Goal: Task Accomplishment & Management: Use online tool/utility

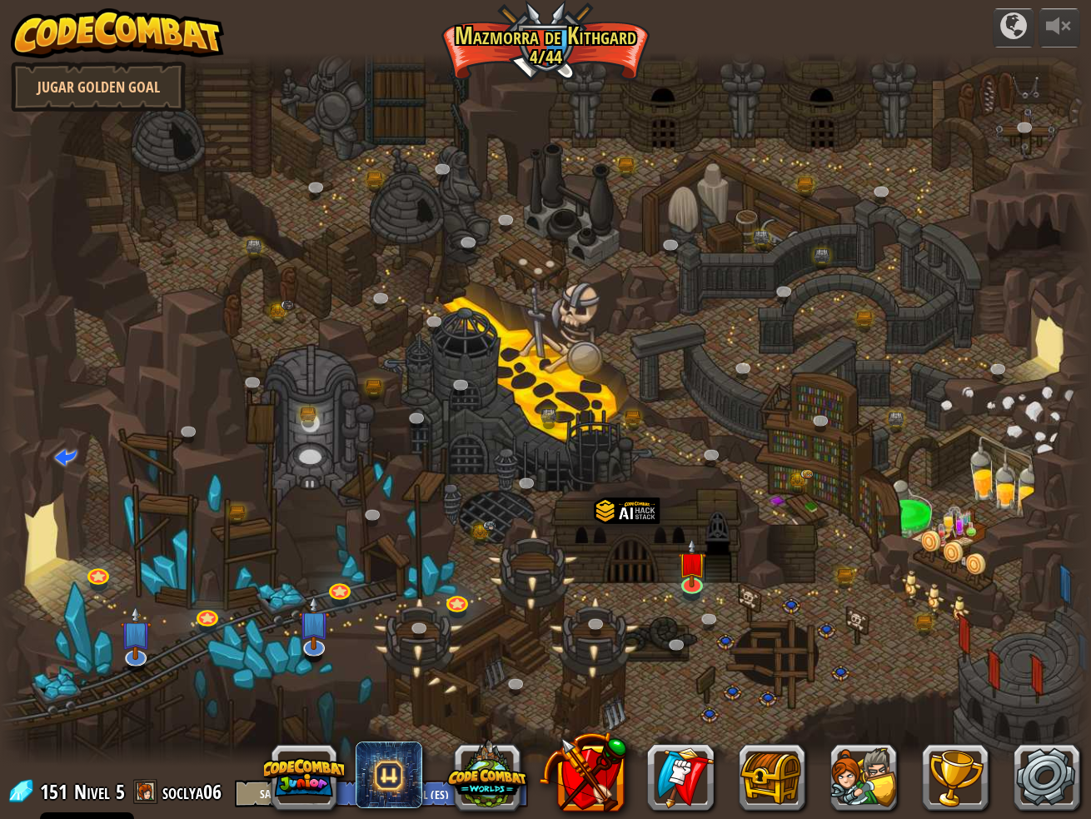
select select "es-ES"
click at [858, 793] on button at bounding box center [864, 777] width 67 height 67
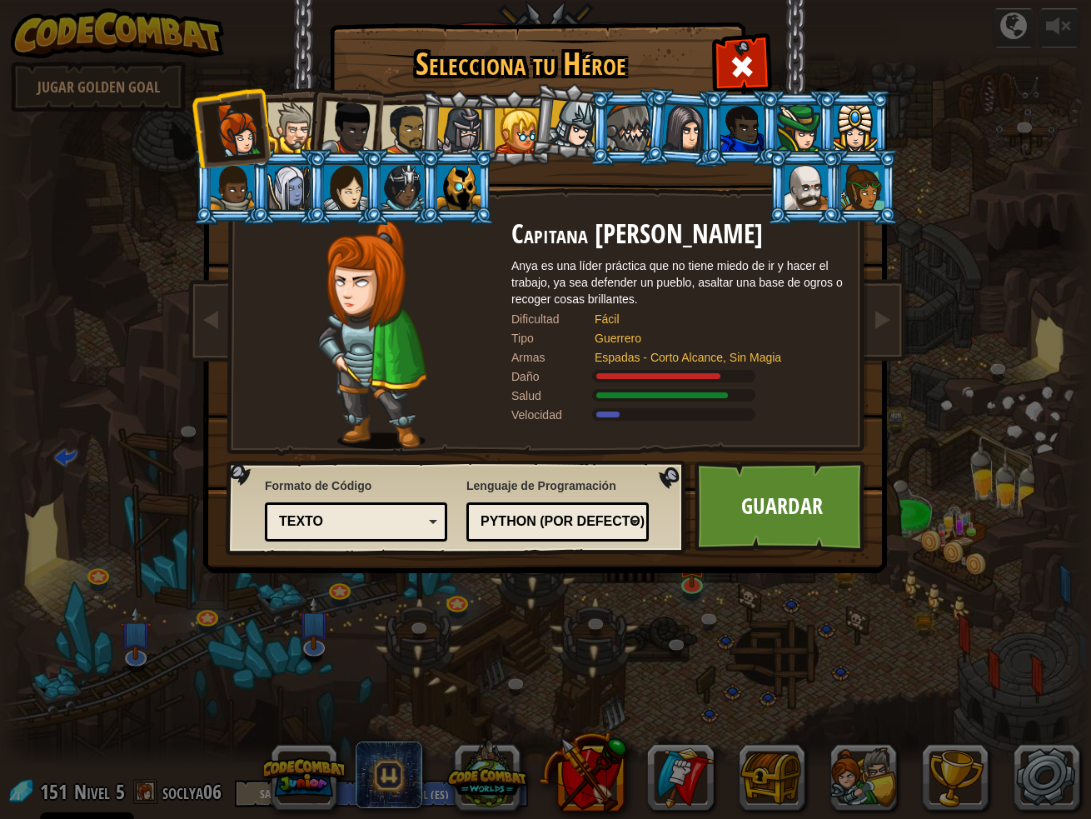
click at [591, 121] on li at bounding box center [627, 128] width 75 height 76
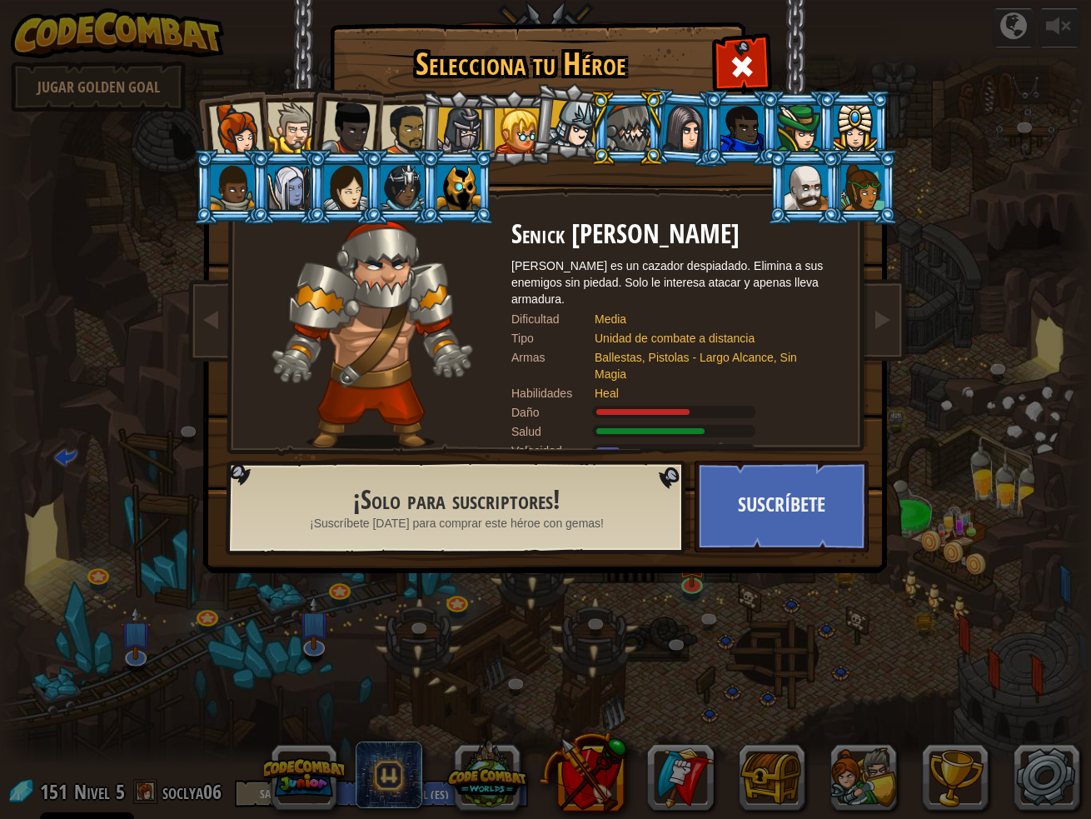
click at [574, 127] on div at bounding box center [573, 124] width 49 height 49
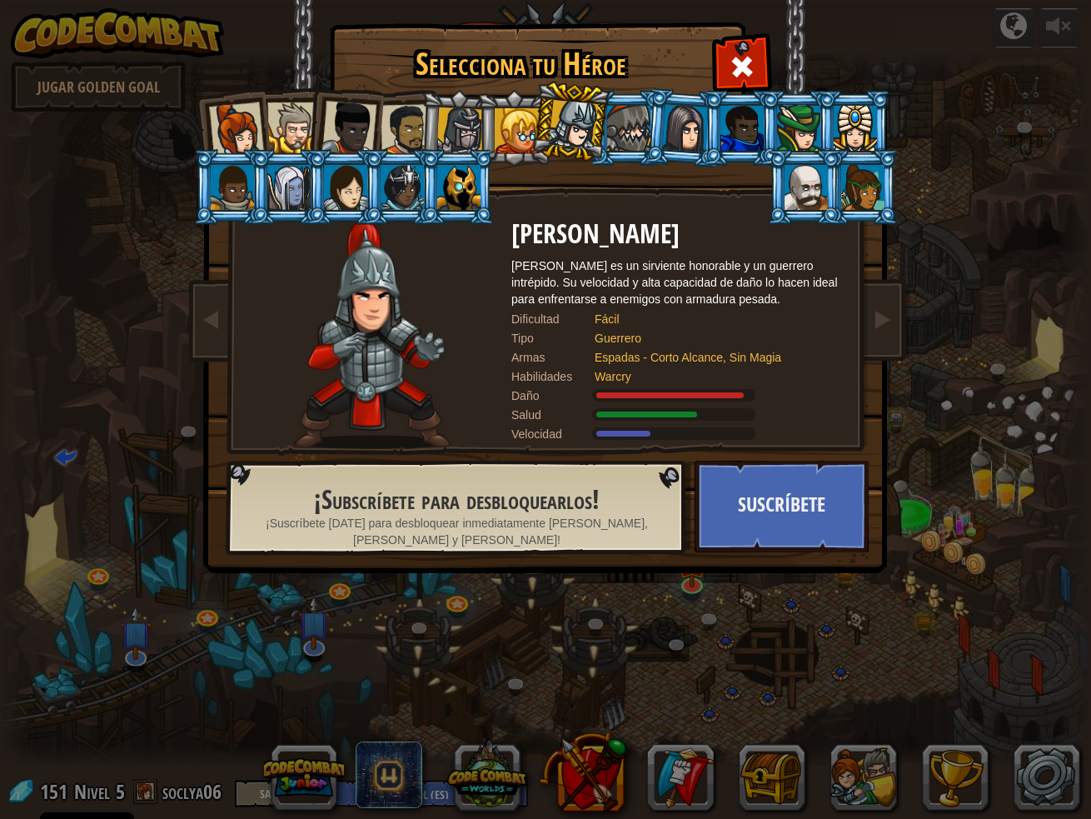
click at [473, 133] on div at bounding box center [459, 130] width 47 height 47
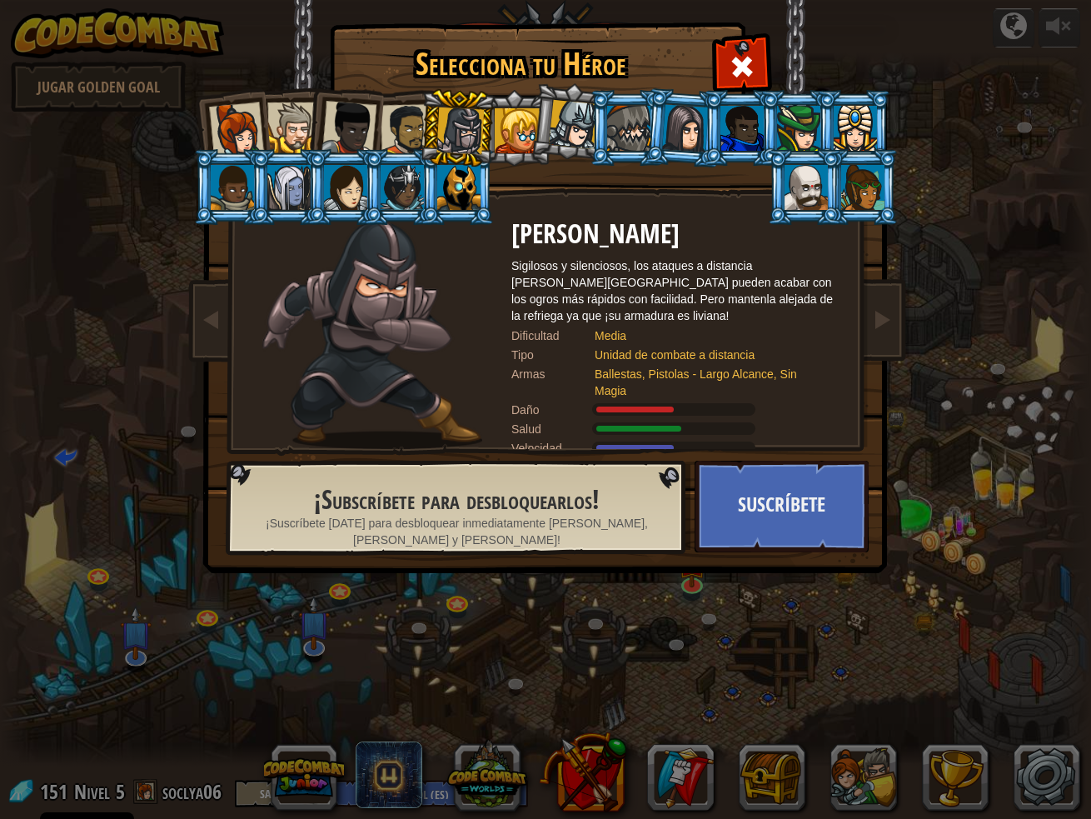
click at [544, 502] on h2 "¡Subscríbete para desbloquearlos!" at bounding box center [457, 500] width 384 height 29
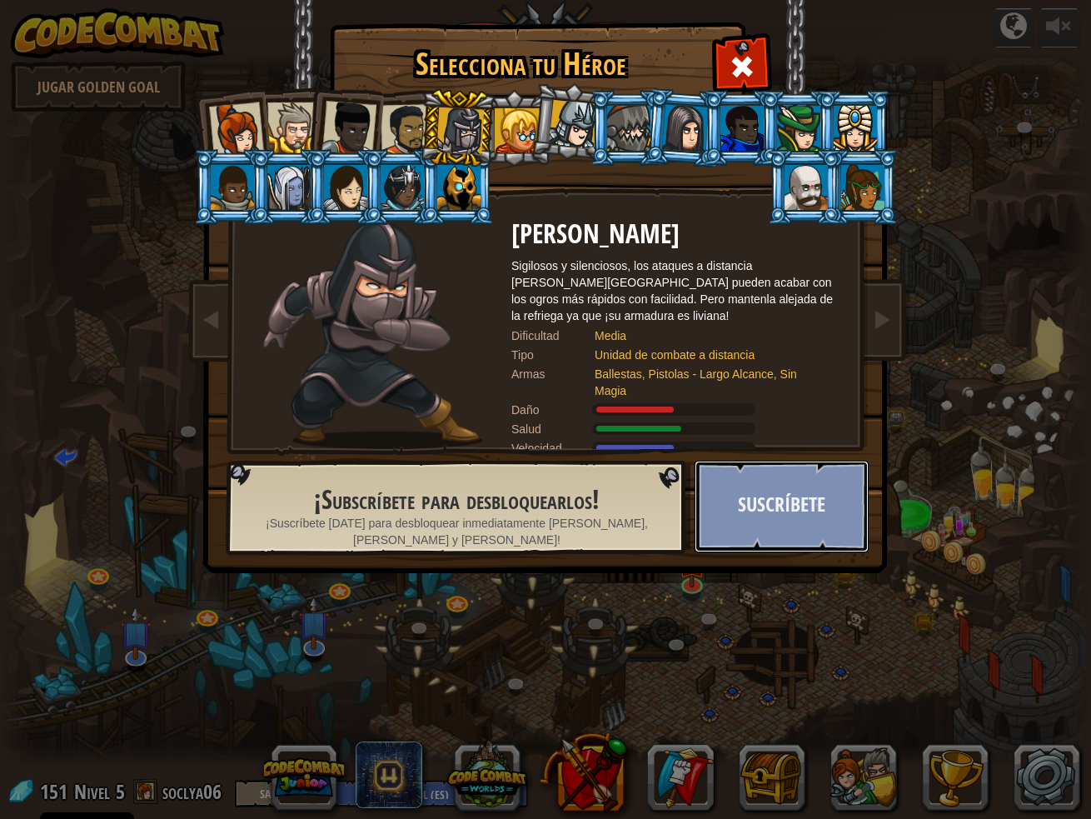
click at [726, 483] on button "Suscríbete" at bounding box center [782, 507] width 174 height 92
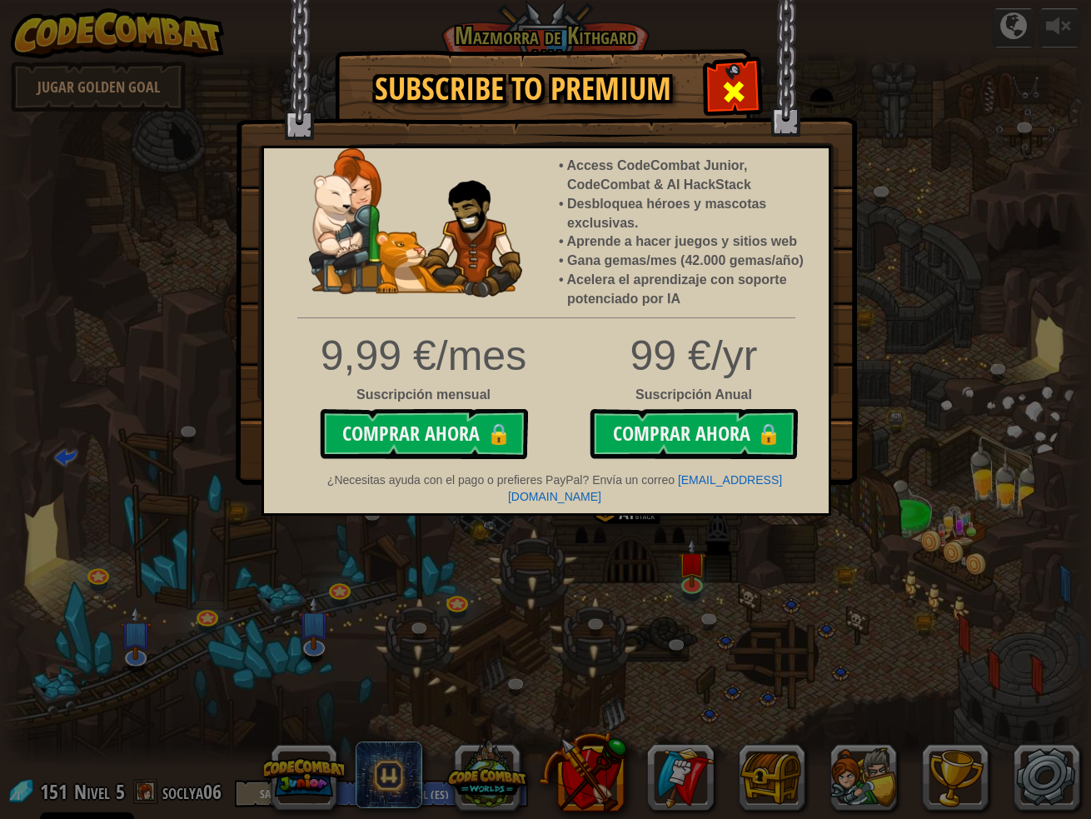
click at [736, 88] on span at bounding box center [734, 91] width 27 height 27
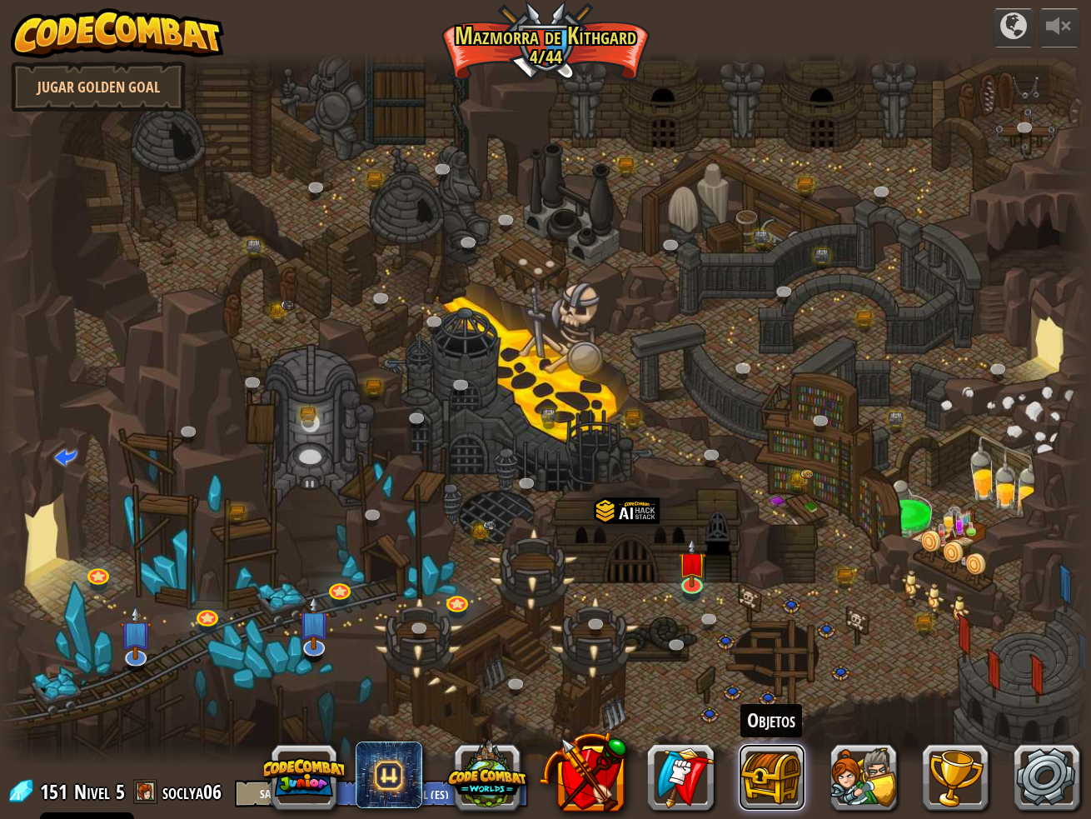
click at [803, 789] on button at bounding box center [772, 777] width 67 height 67
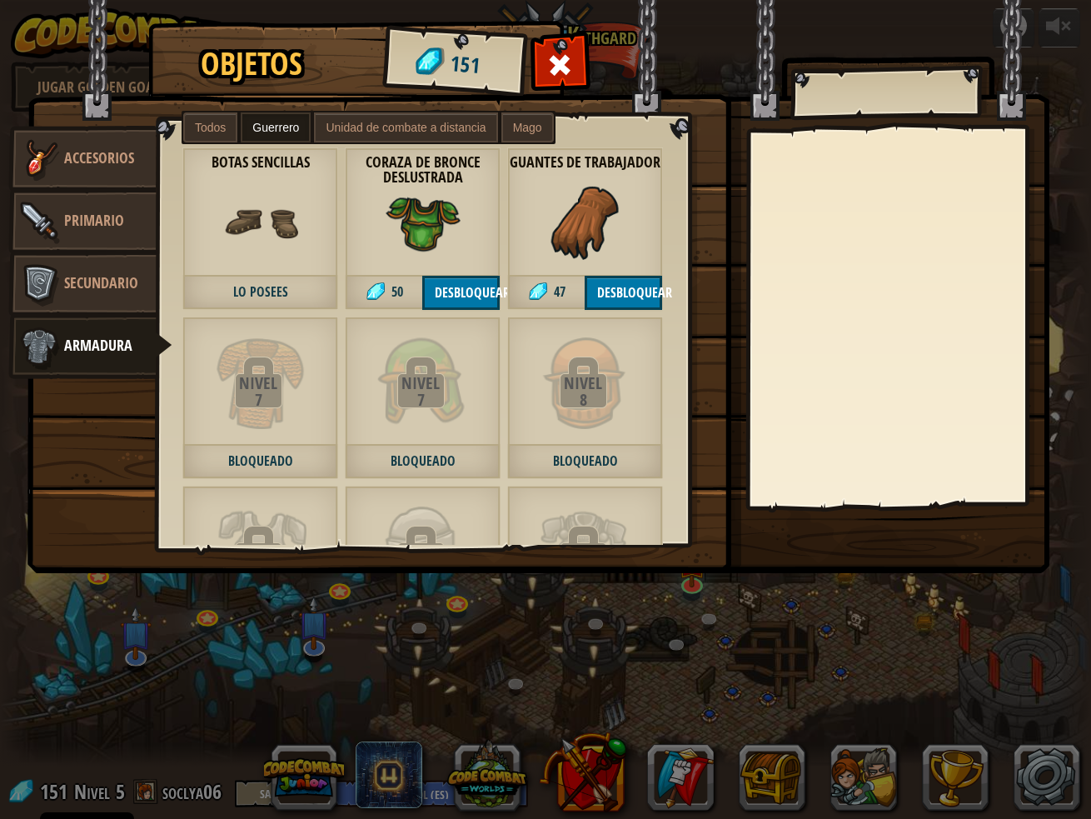
click at [374, 131] on span "Unidad de combate a distancia" at bounding box center [406, 127] width 160 height 13
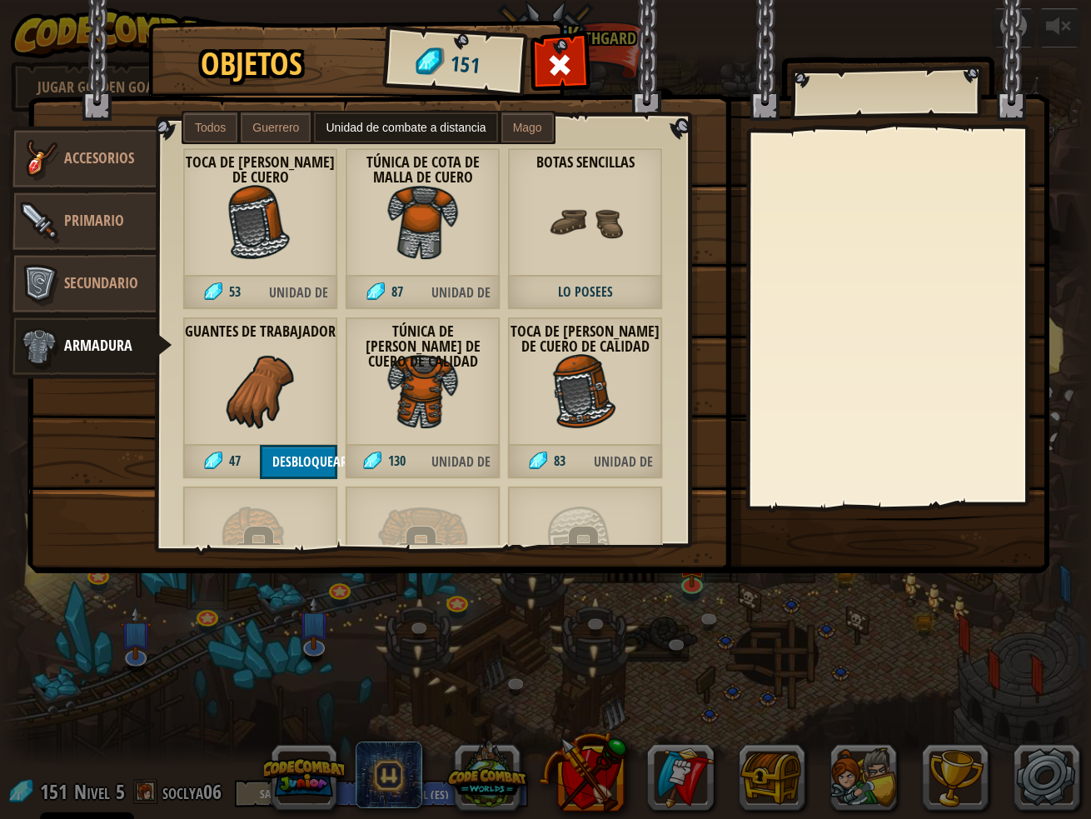
click at [217, 130] on span "Todos" at bounding box center [210, 127] width 31 height 13
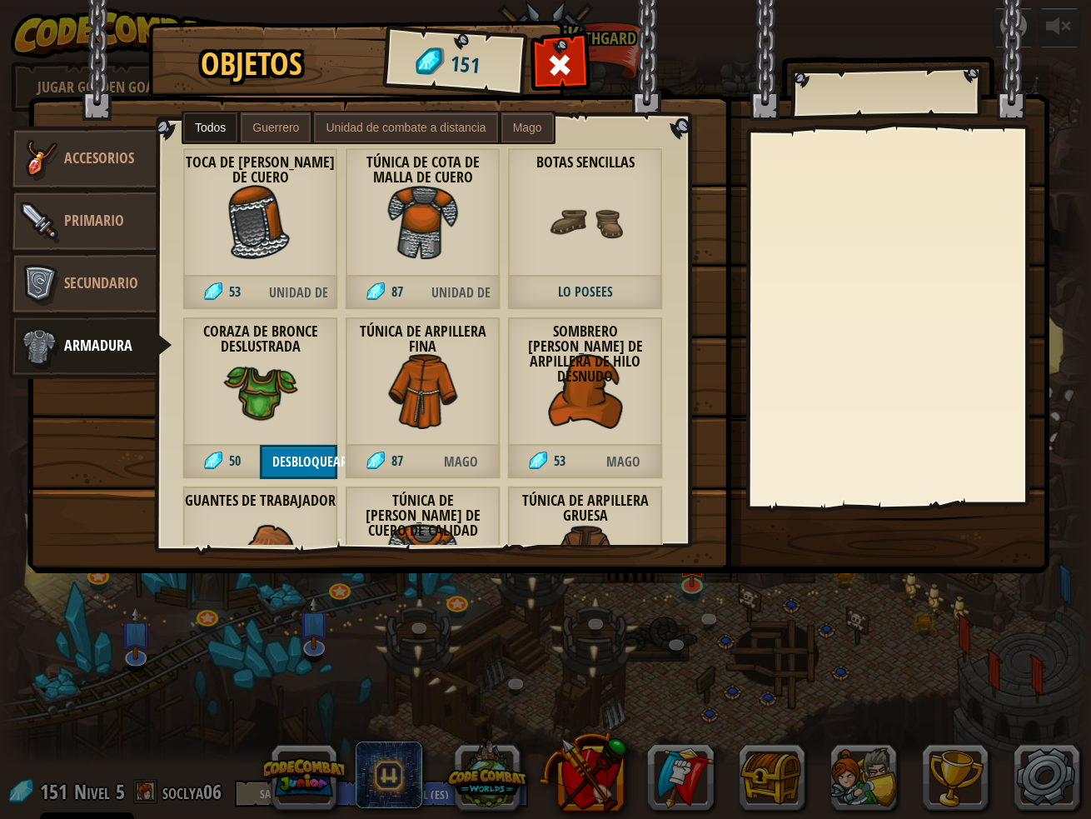
click at [544, 135] on label "Mago" at bounding box center [527, 127] width 52 height 30
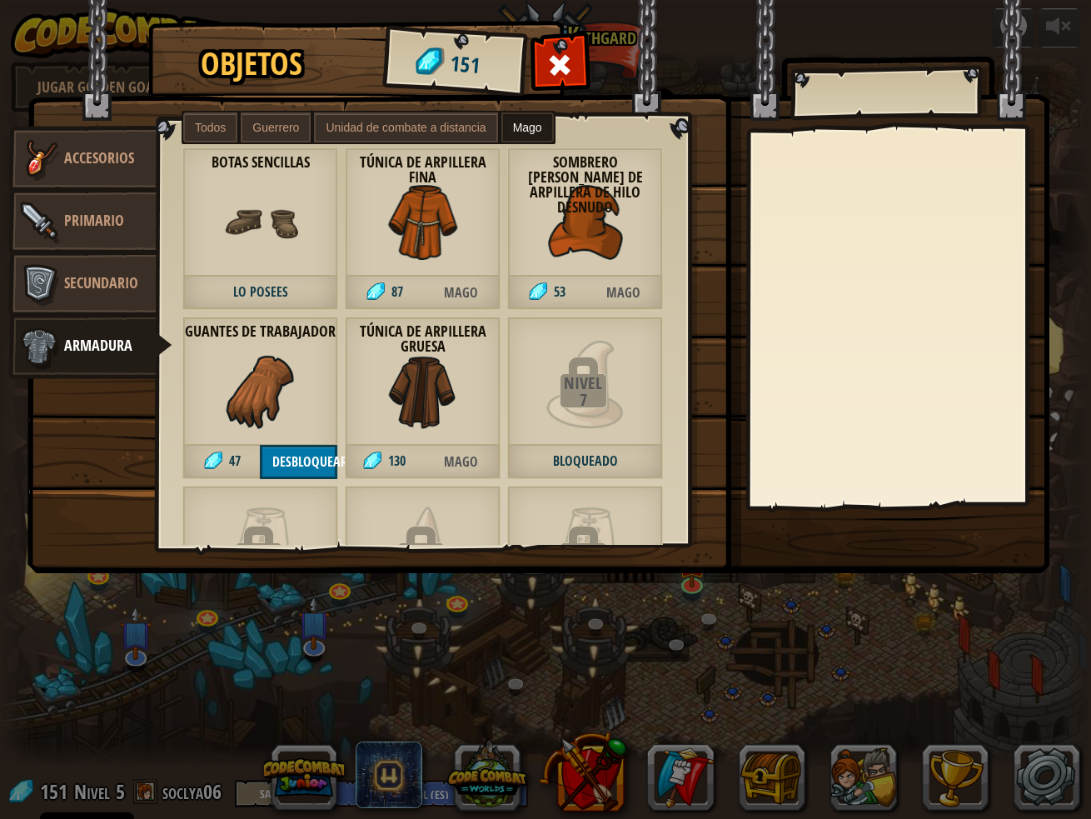
click at [477, 132] on span "Unidad de combate a distancia" at bounding box center [406, 127] width 160 height 13
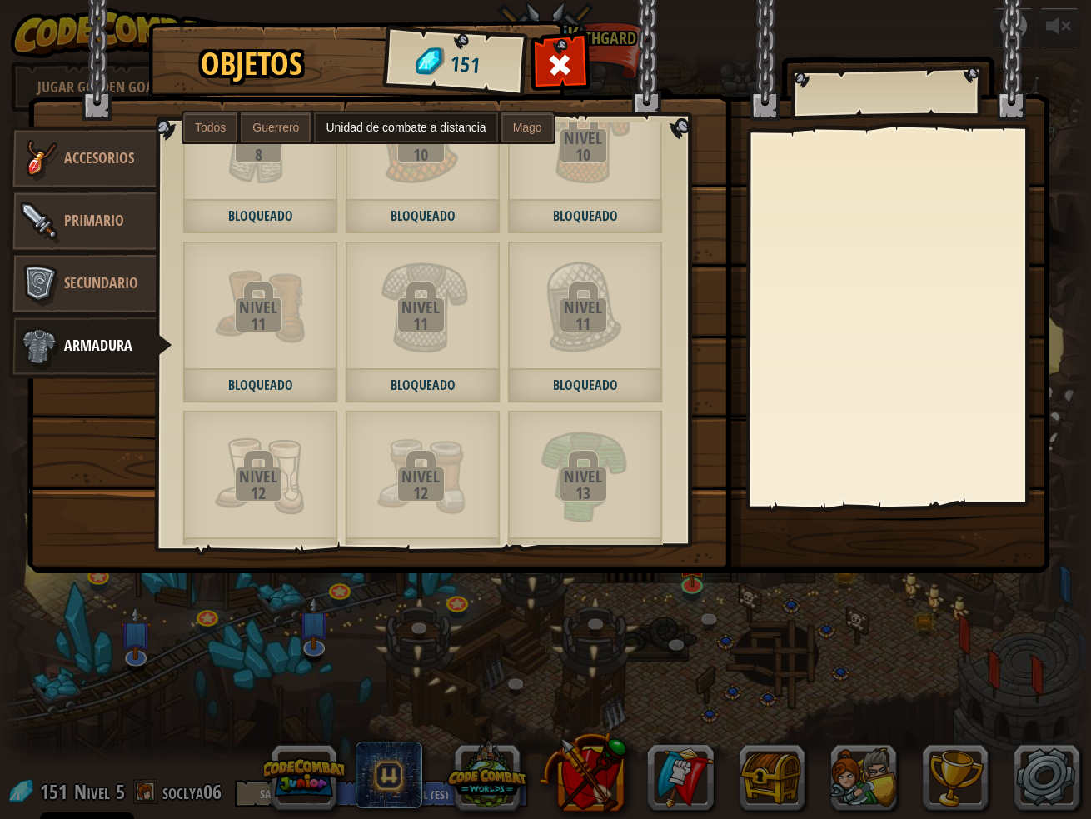
click at [282, 133] on span "Guerrero" at bounding box center [275, 127] width 47 height 13
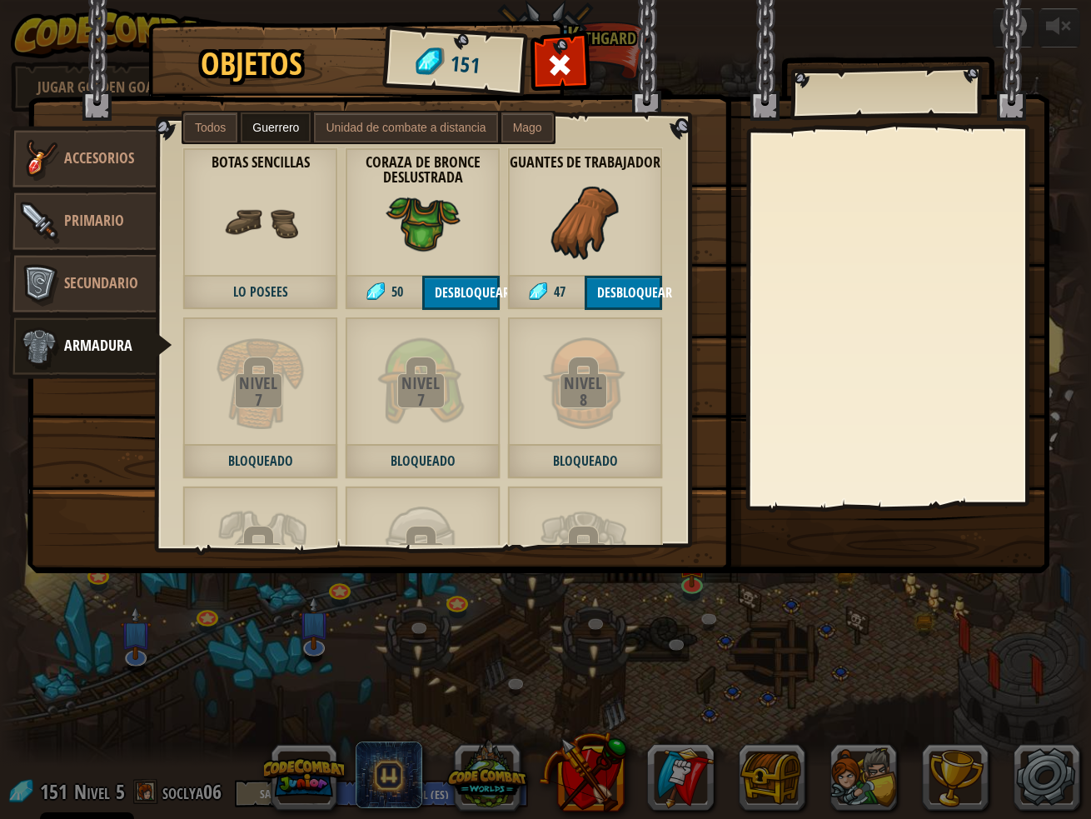
click at [212, 123] on span "Todos" at bounding box center [210, 127] width 31 height 13
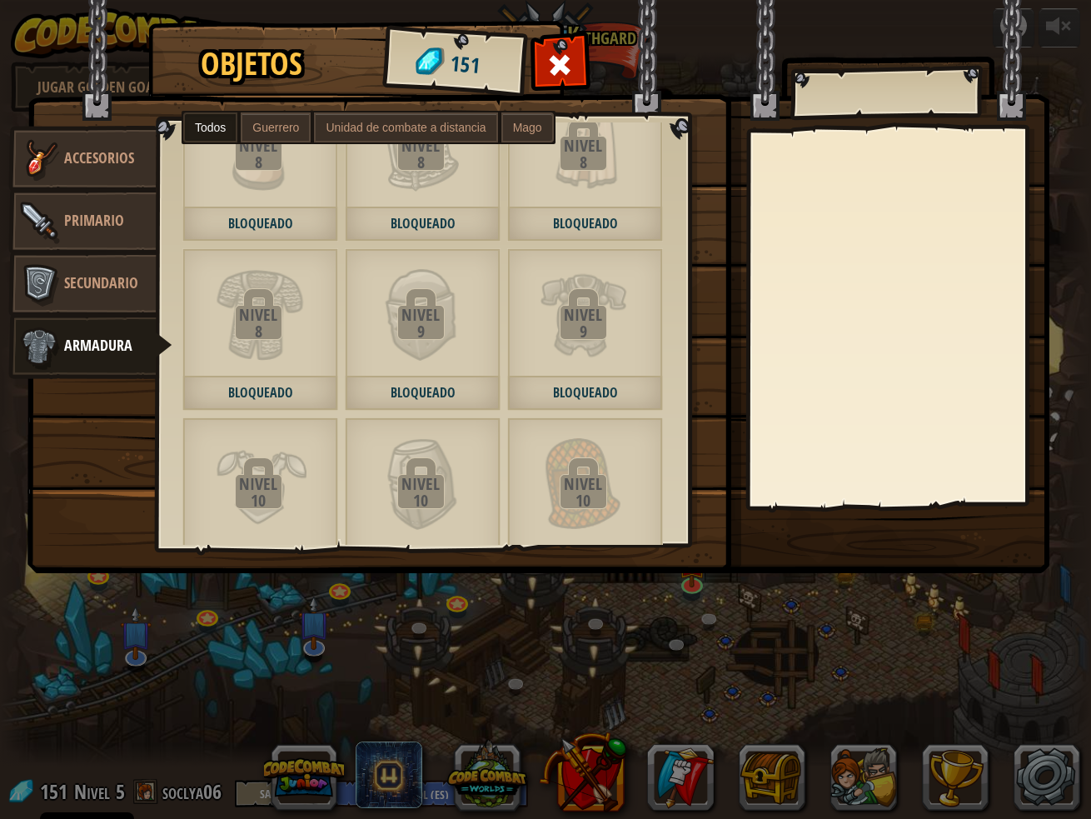
scroll to position [1333, 0]
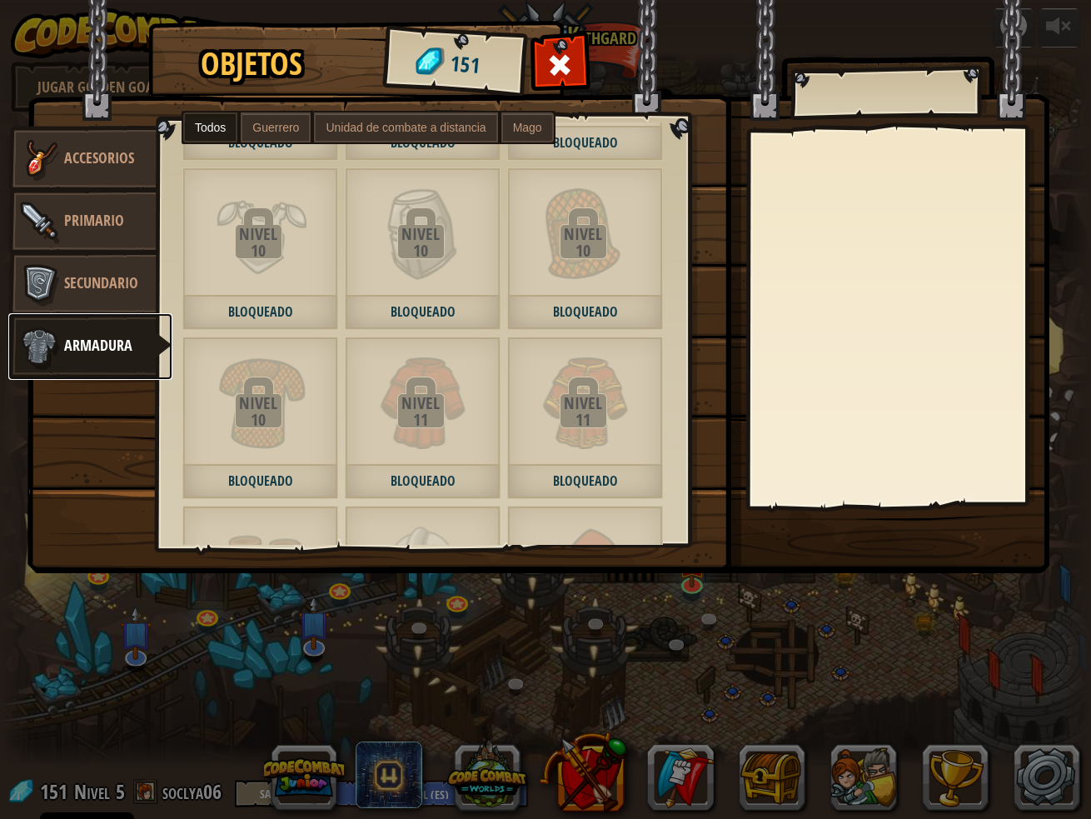
click at [70, 313] on link "Armadura" at bounding box center [90, 346] width 164 height 67
click at [96, 237] on link "Primario" at bounding box center [82, 221] width 148 height 67
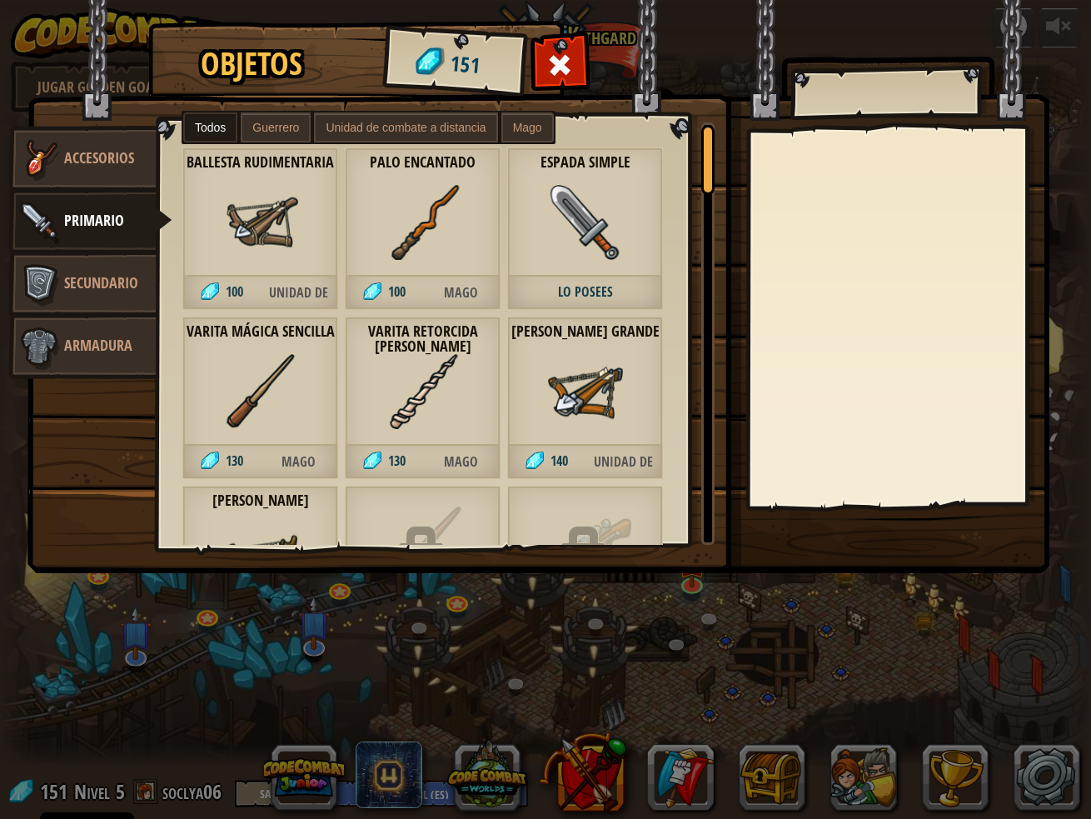
click at [284, 129] on span "Guerrero" at bounding box center [275, 127] width 47 height 13
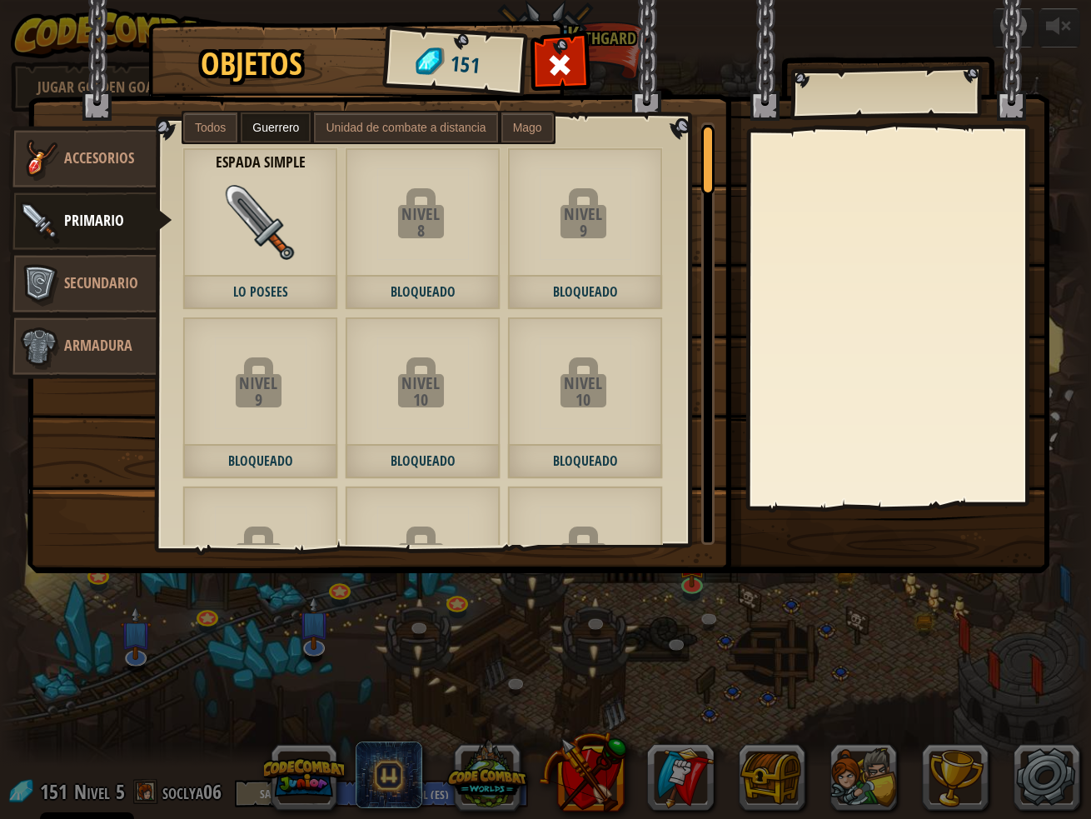
click at [294, 227] on img at bounding box center [260, 222] width 75 height 75
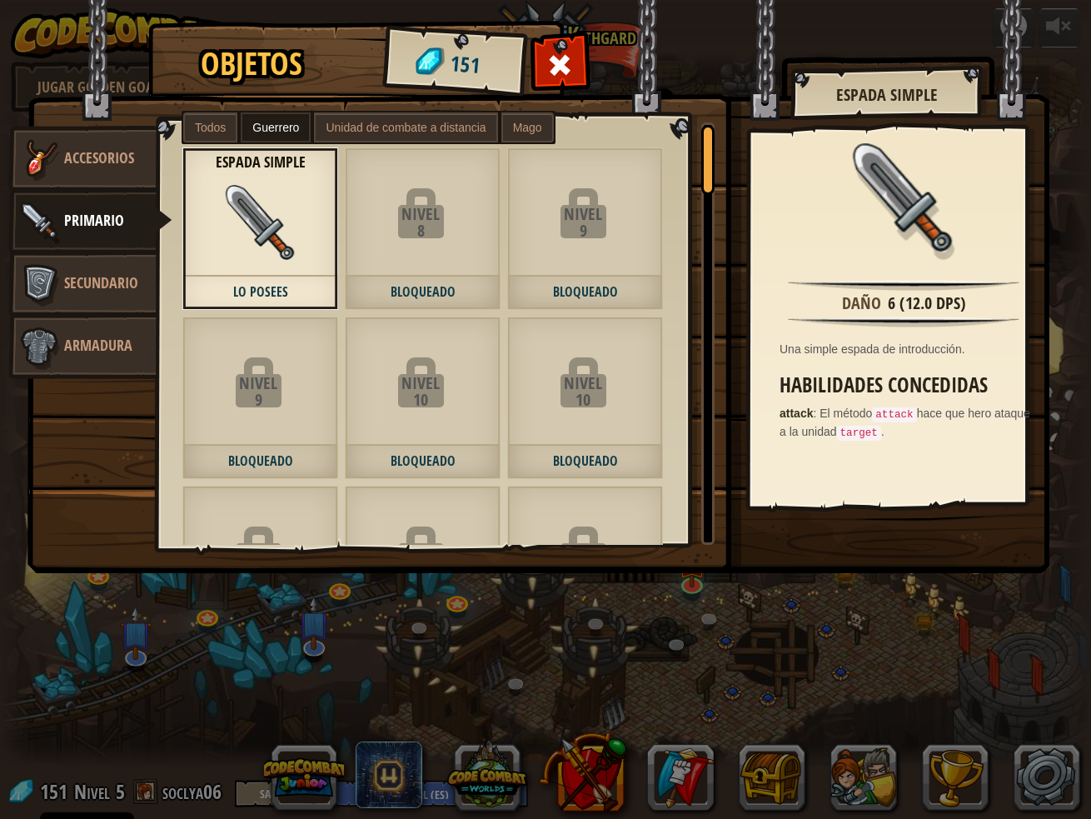
click at [916, 412] on code "attack" at bounding box center [894, 414] width 44 height 15
drag, startPoint x: 883, startPoint y: 417, endPoint x: 917, endPoint y: 417, distance: 34.2
click at [917, 417] on span "El método attack hace que hero ataque a la unidad target ." at bounding box center [905, 423] width 251 height 32
drag, startPoint x: 570, startPoint y: 56, endPoint x: 574, endPoint y: 70, distance: 14.8
click at [570, 57] on span at bounding box center [560, 65] width 27 height 27
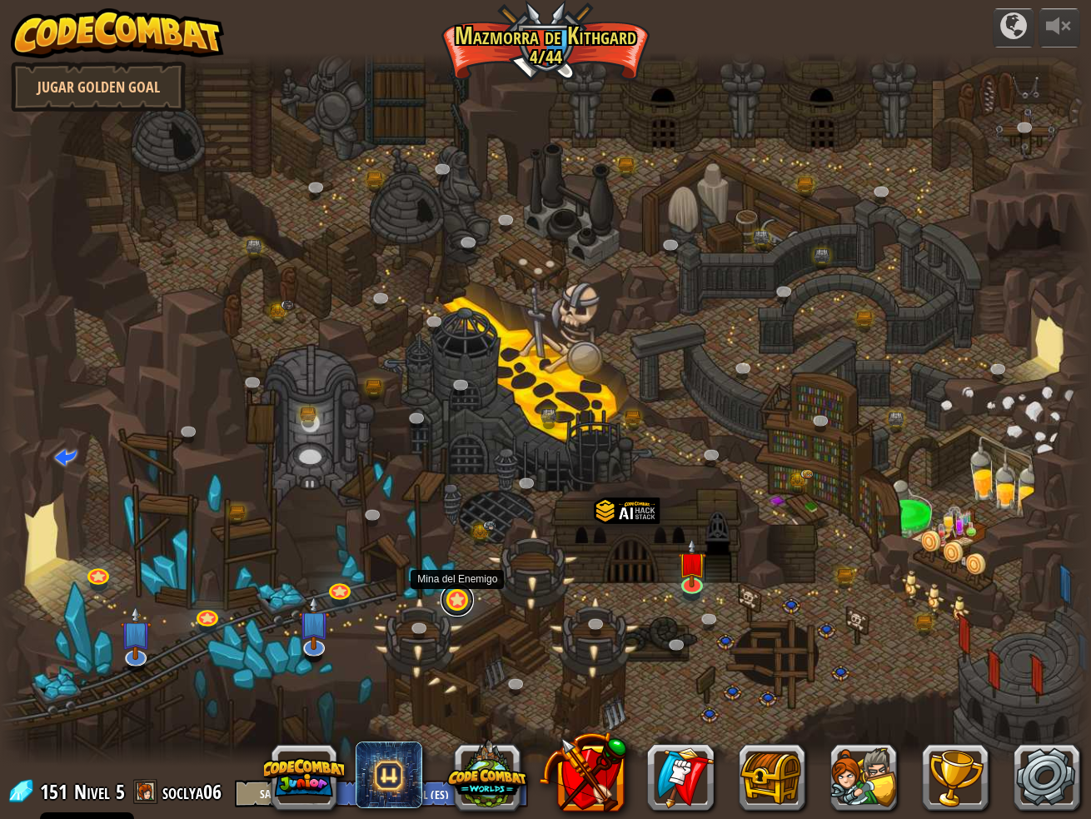
click at [456, 611] on link at bounding box center [457, 599] width 33 height 33
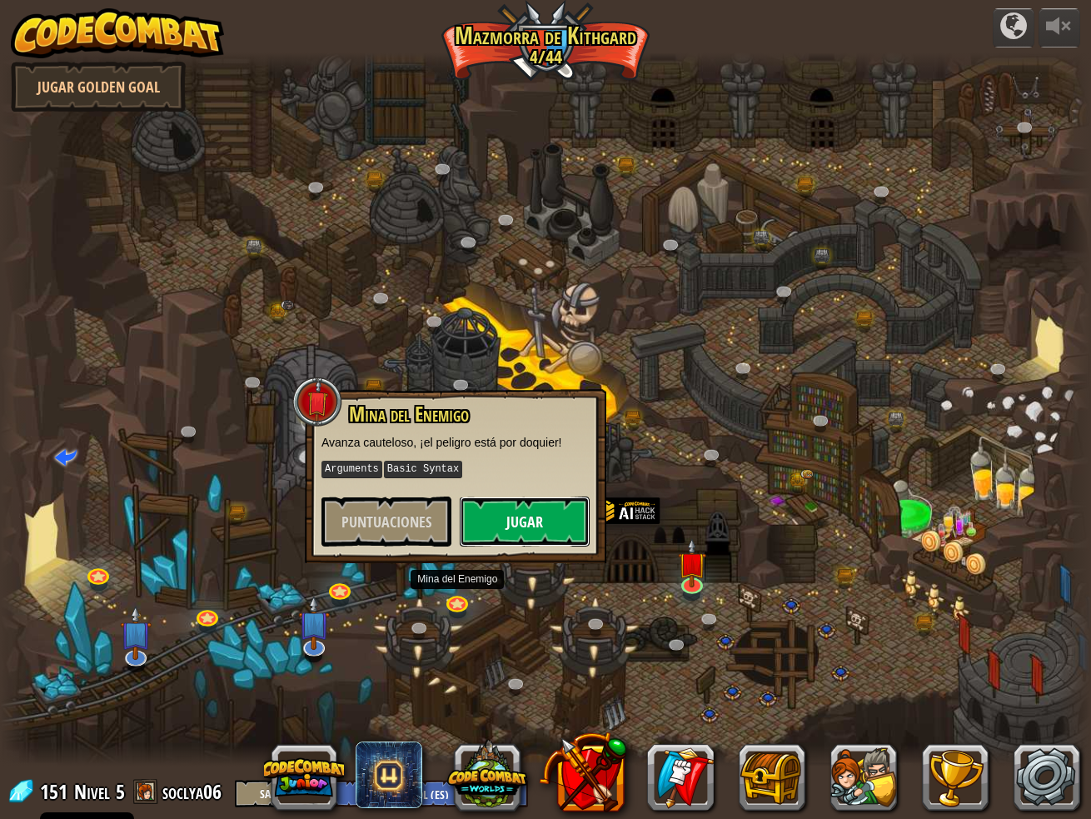
click at [491, 528] on button "Jugar" at bounding box center [525, 521] width 130 height 50
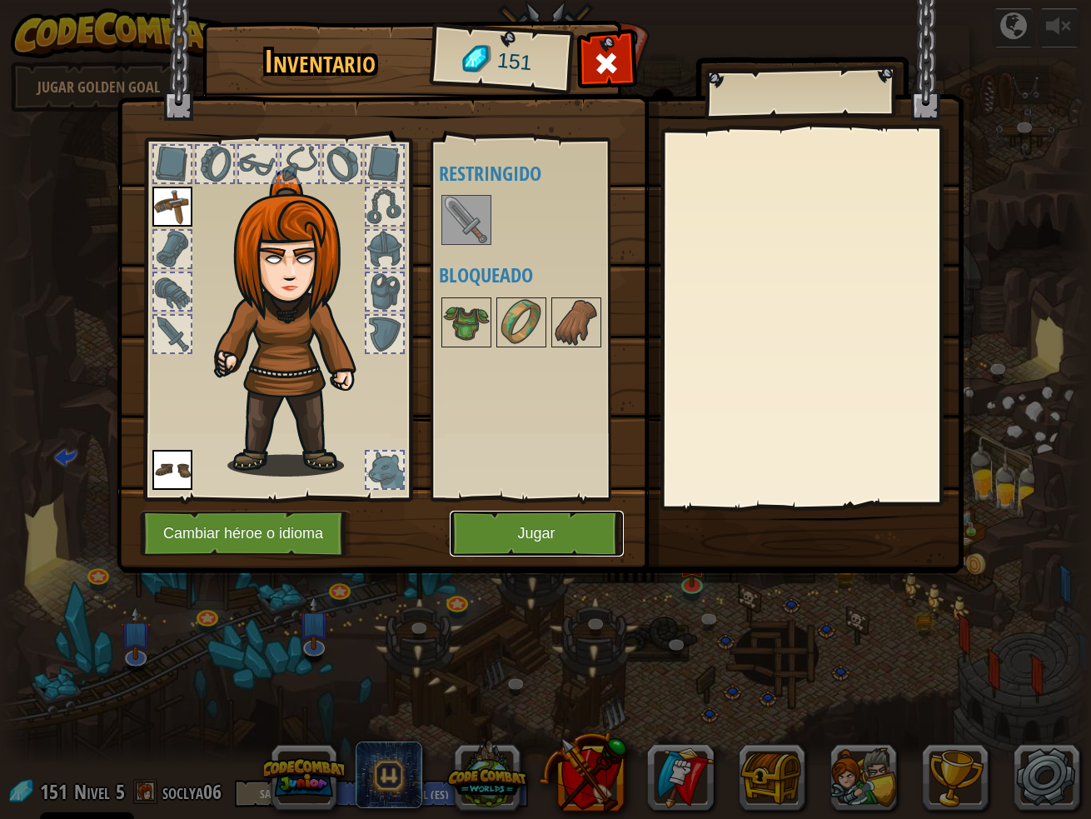
click at [544, 536] on button "Jugar" at bounding box center [537, 534] width 174 height 46
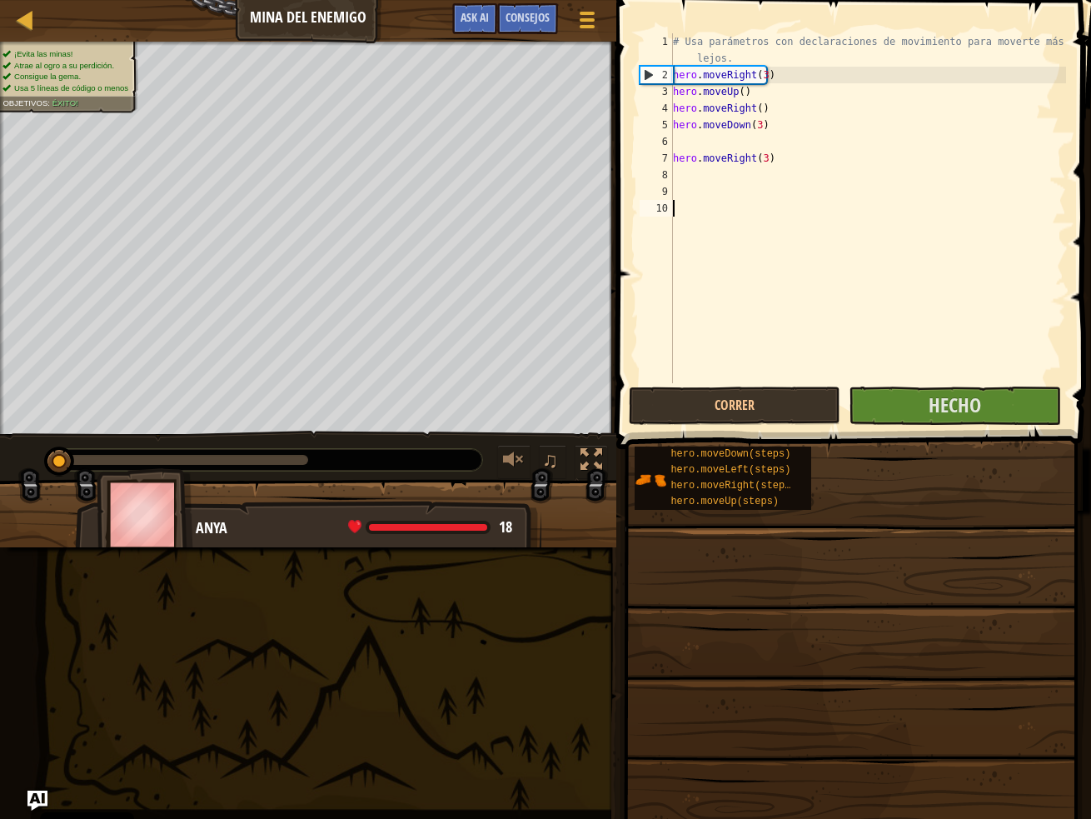
scroll to position [7, 0]
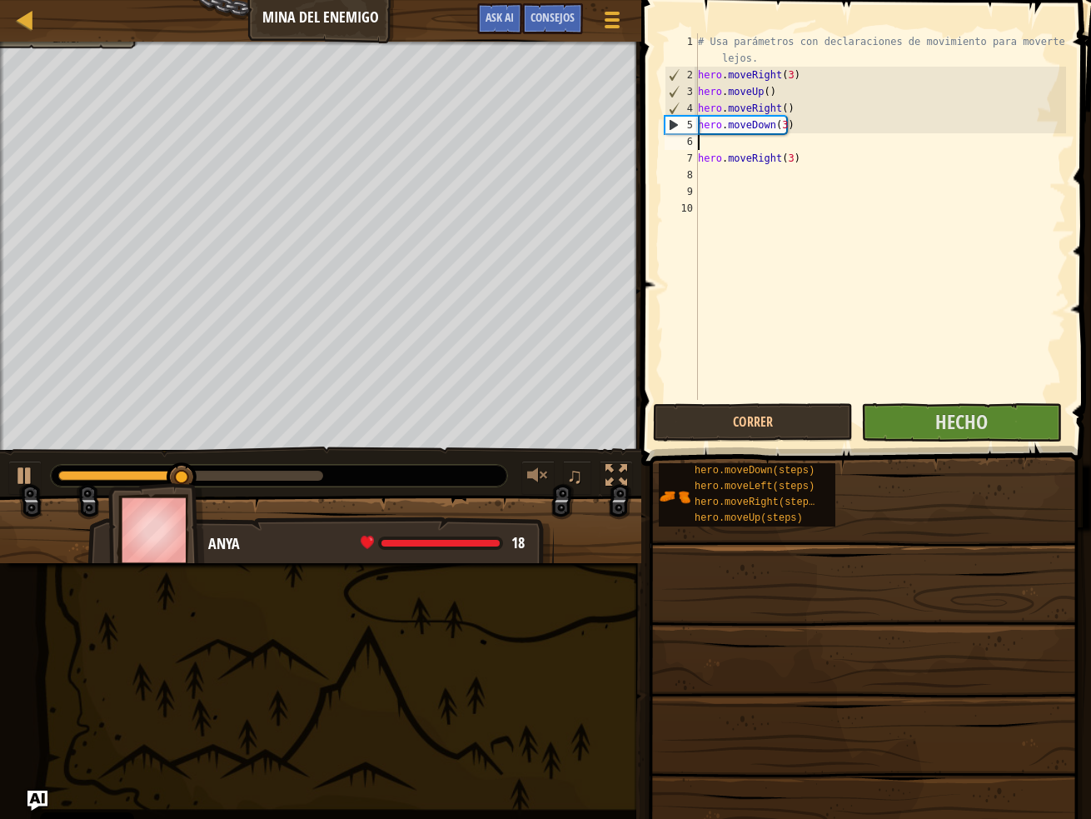
click at [743, 146] on div "# Usa parámetros con declaraciones de movimiento para moverte más lejos. hero .…" at bounding box center [881, 241] width 372 height 417
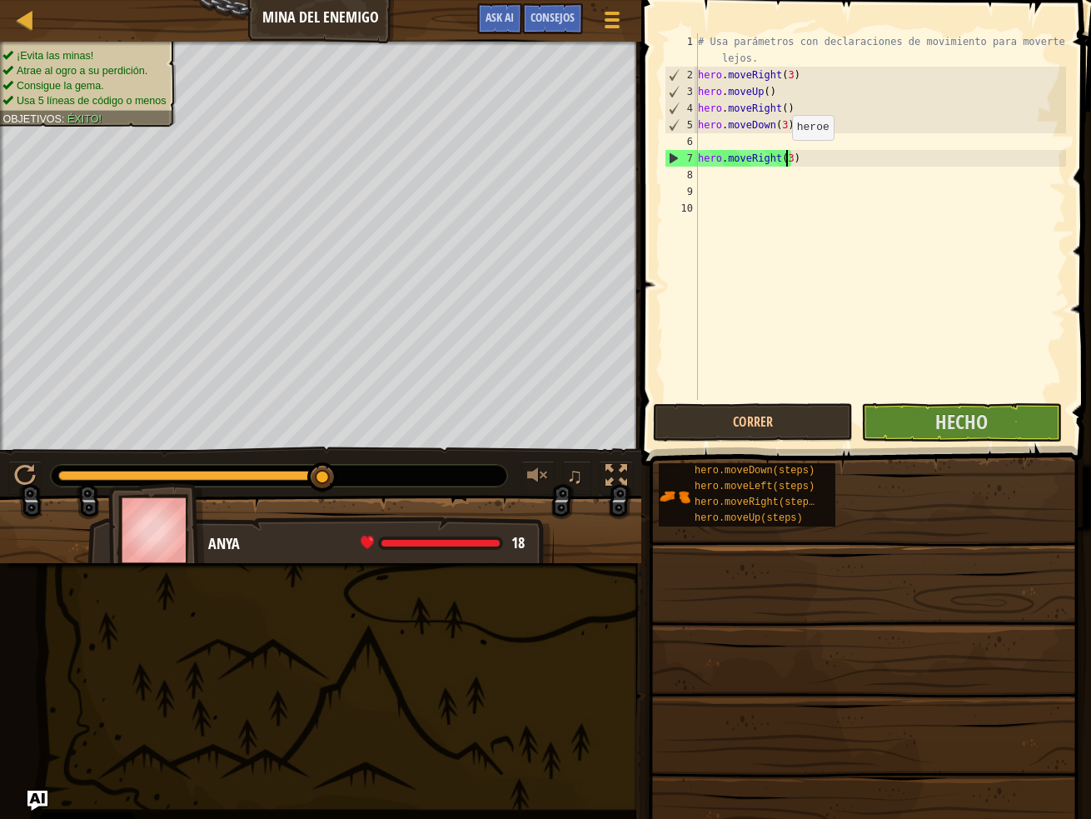
click at [784, 156] on div "# Usa parámetros con declaraciones de movimiento para moverte más lejos. hero .…" at bounding box center [881, 241] width 372 height 417
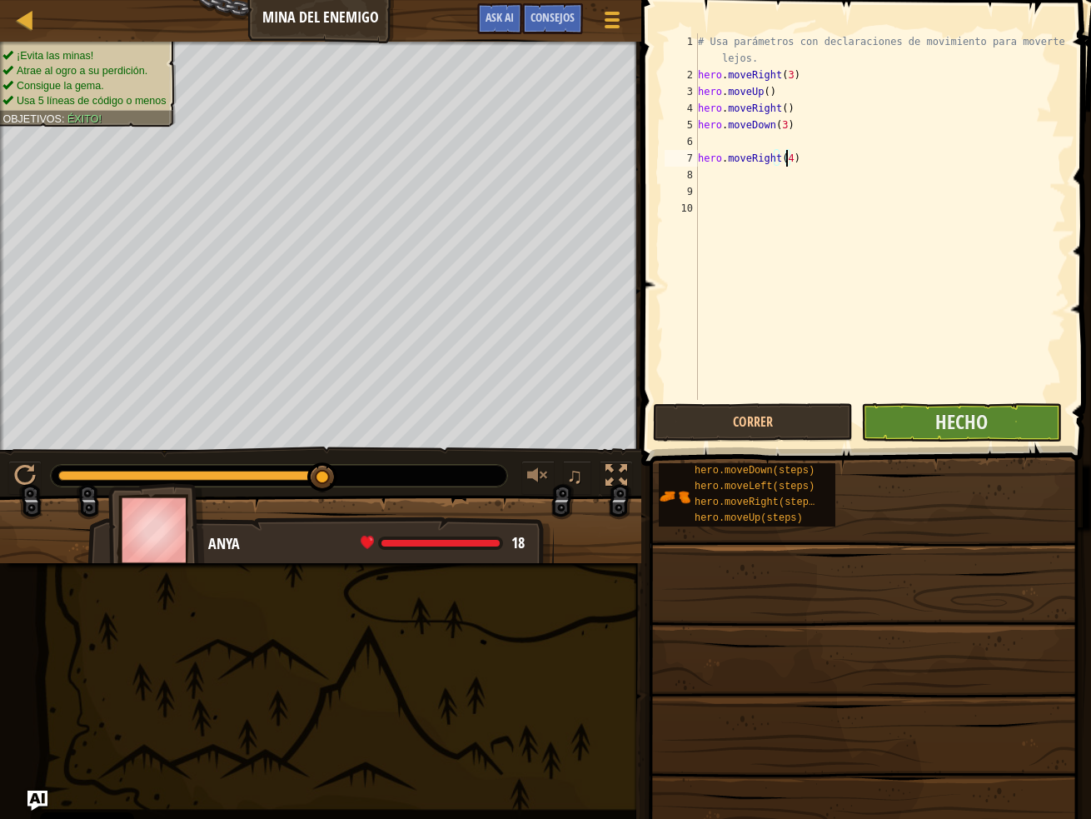
type textarea "hero.moveRight(4)"
click at [995, 433] on button "Hecho" at bounding box center [961, 422] width 200 height 38
